Goal: Navigation & Orientation: Browse casually

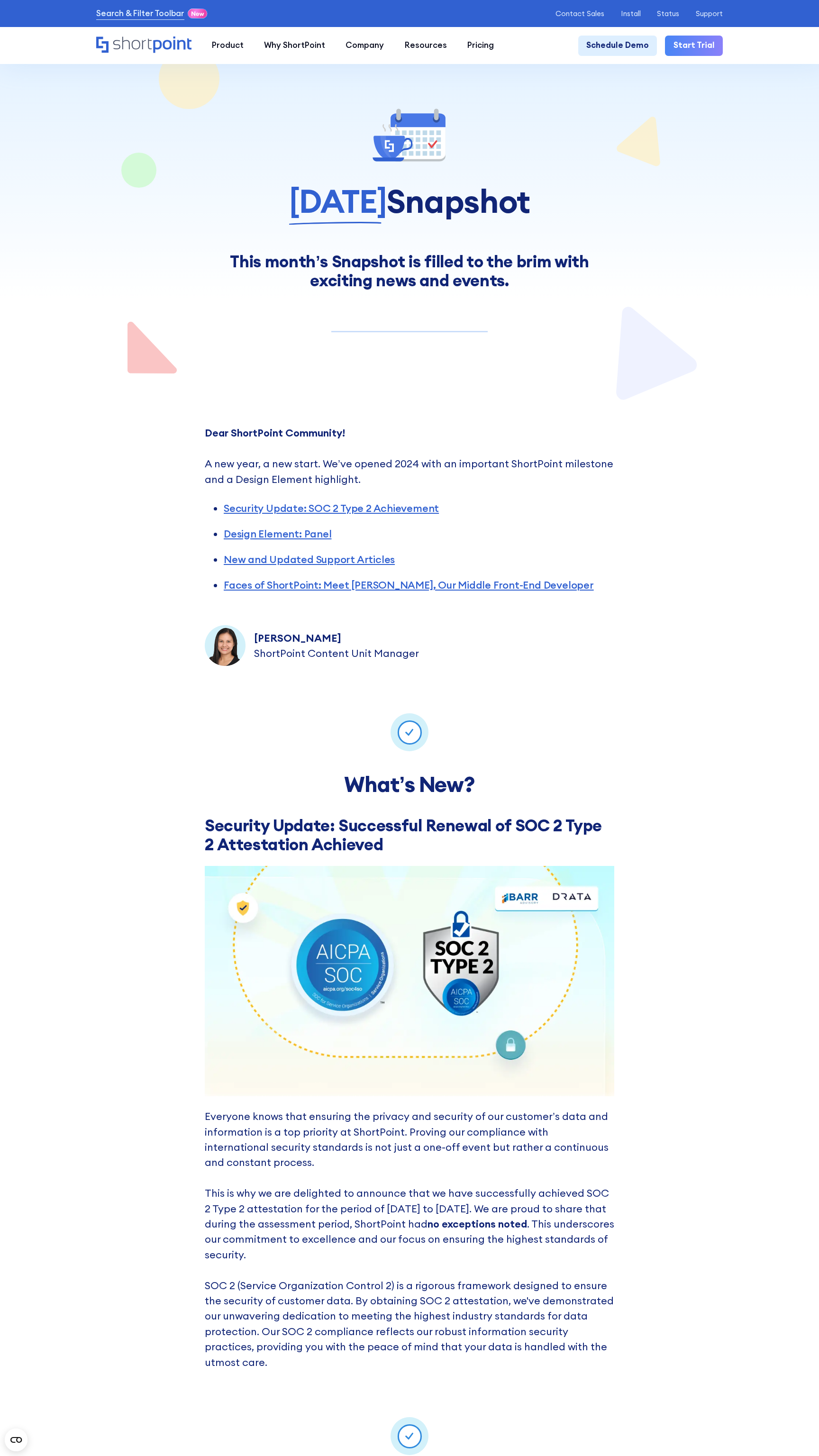
scroll to position [5545, 0]
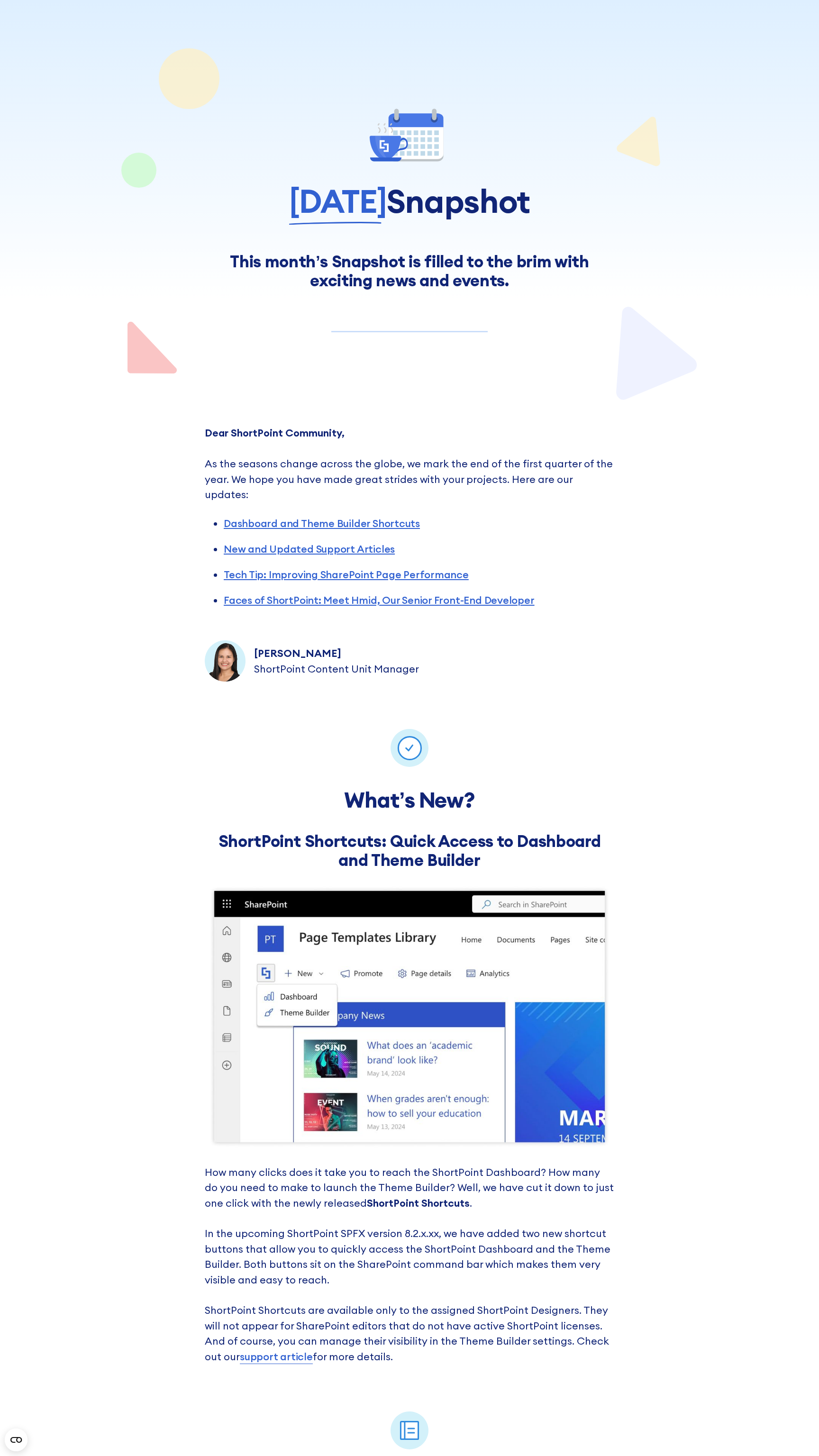
scroll to position [6259, 0]
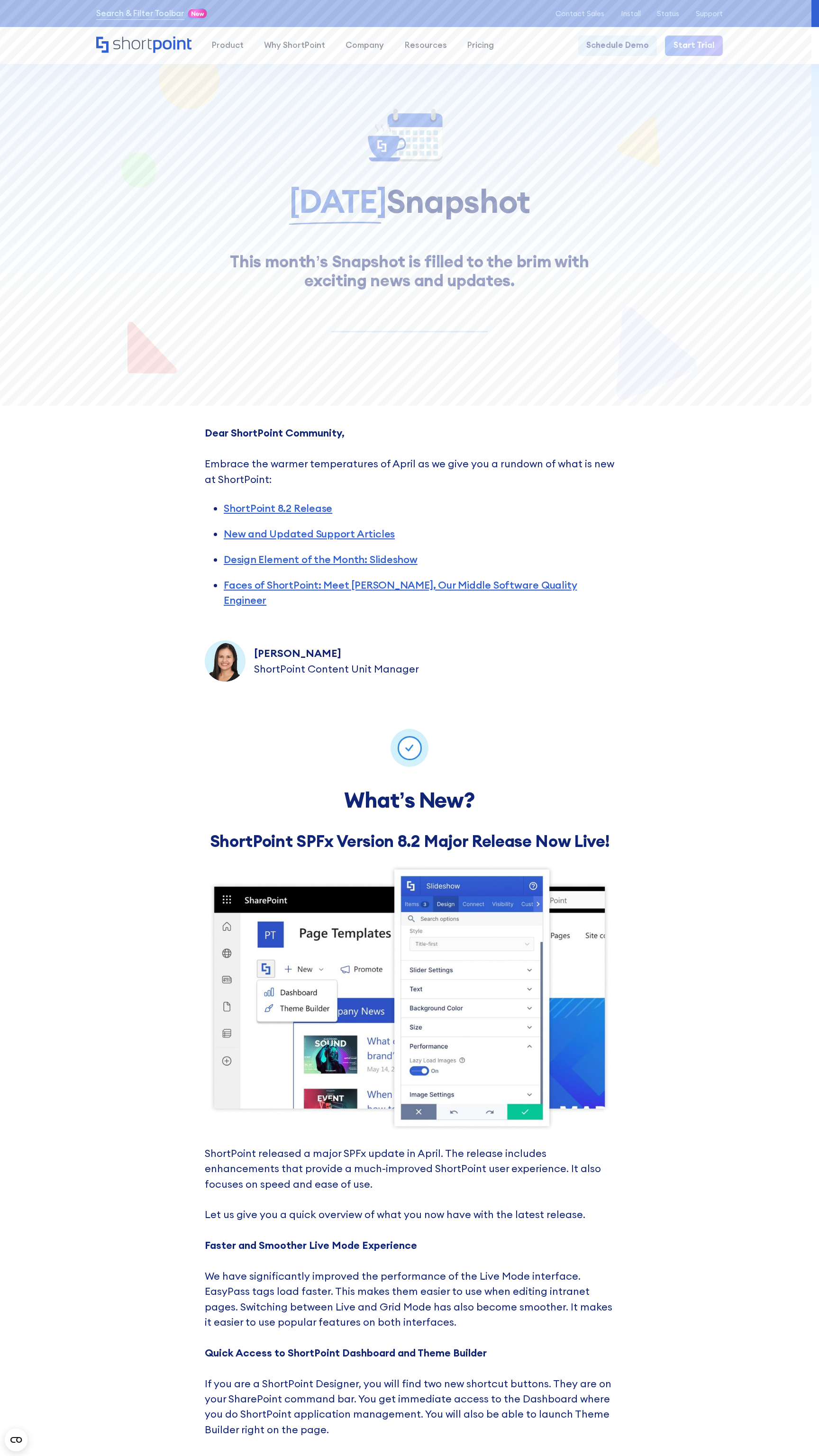
scroll to position [6330, 0]
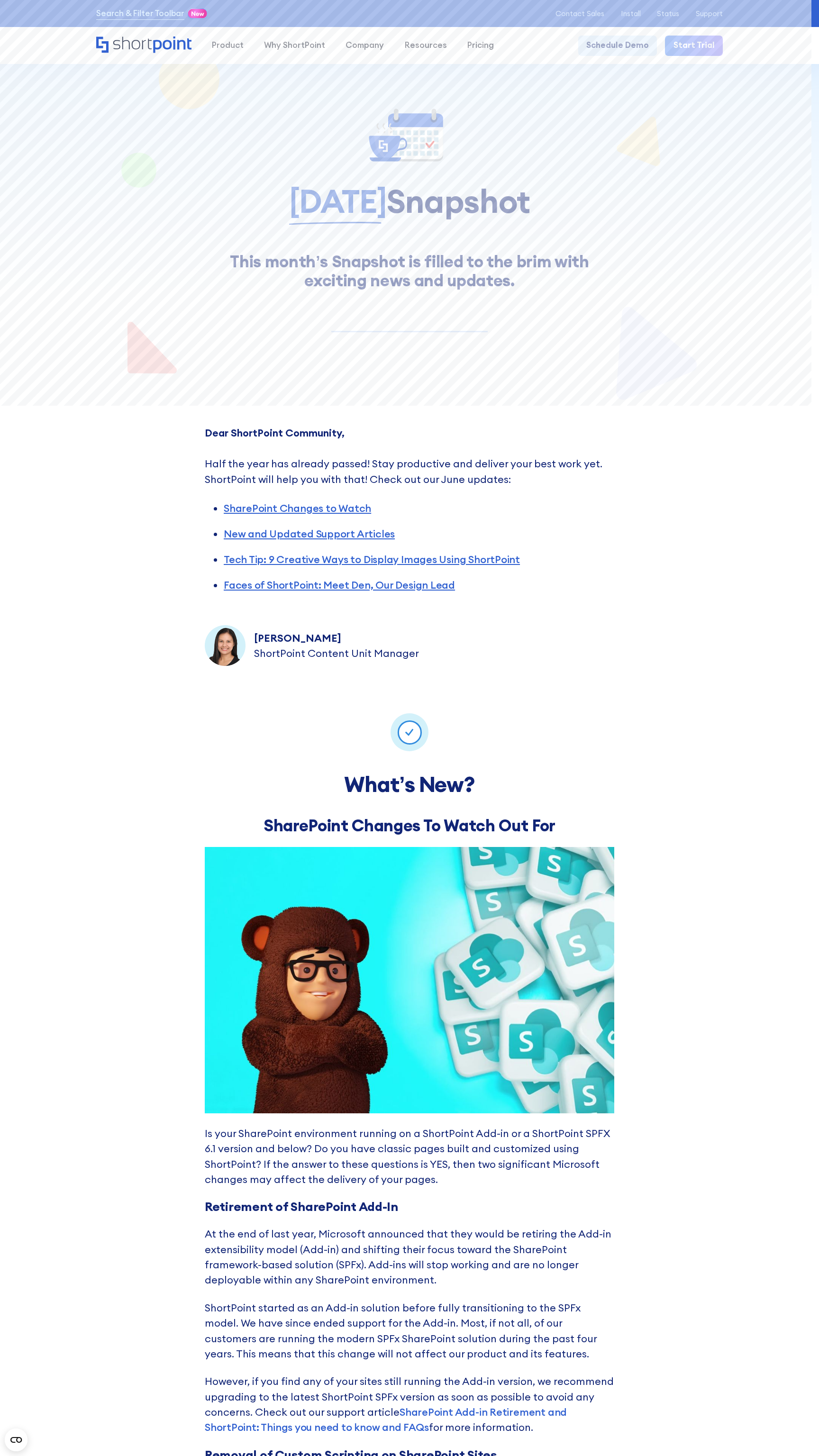
scroll to position [6751, 0]
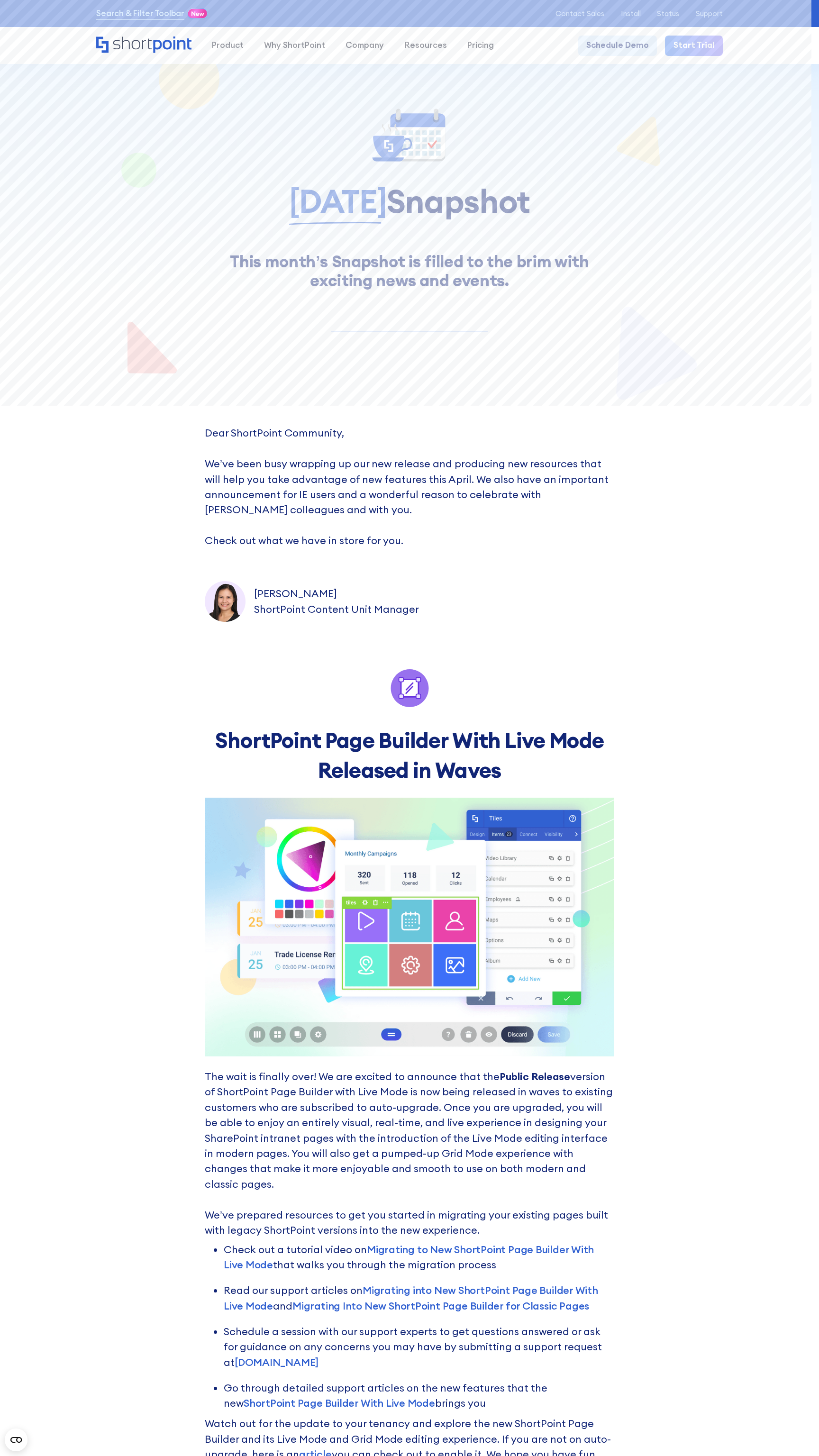
scroll to position [7751, 0]
